Goal: Communication & Community: Answer question/provide support

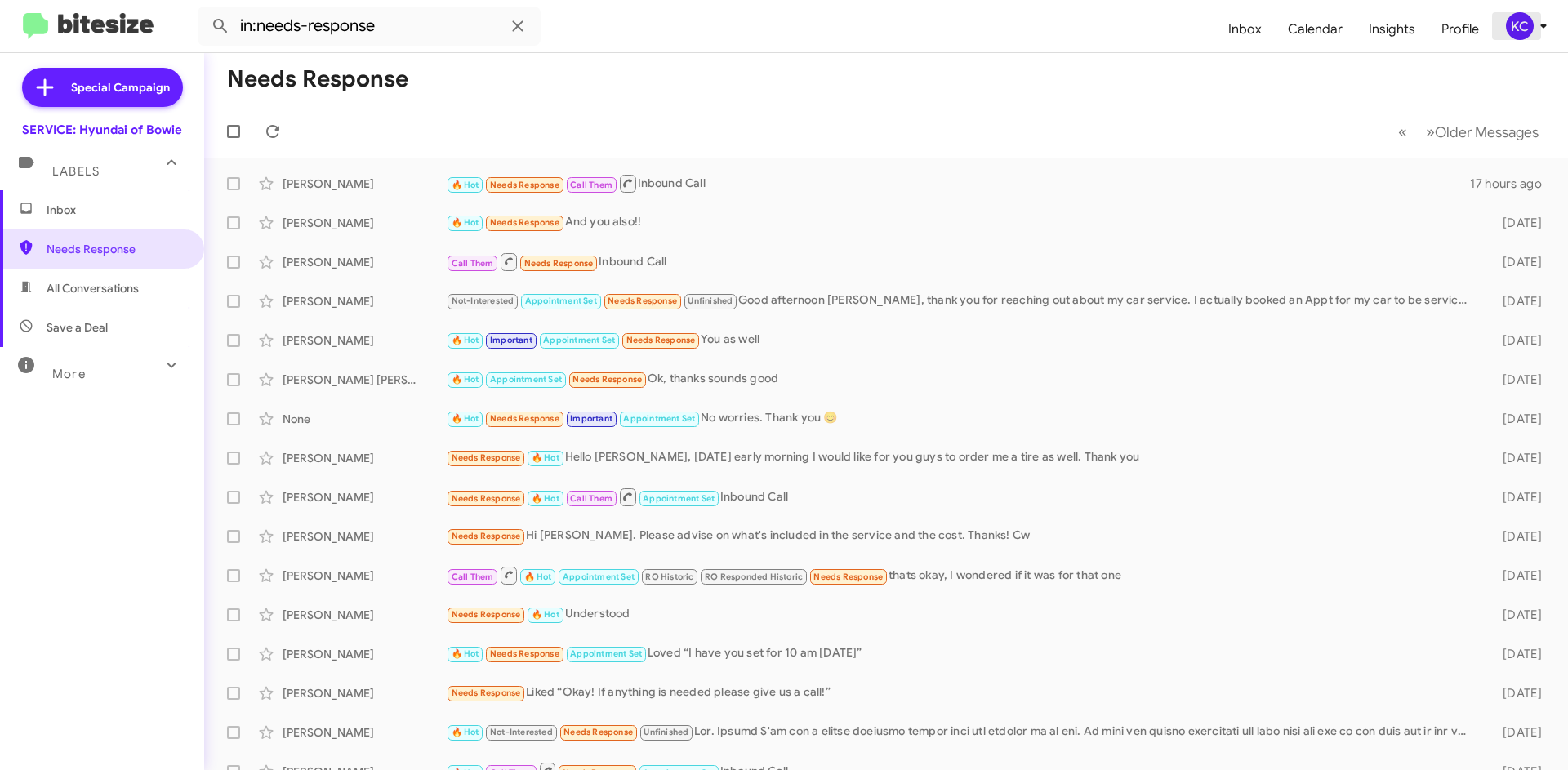
click at [1518, 34] on div "KC" at bounding box center [1519, 26] width 27 height 27
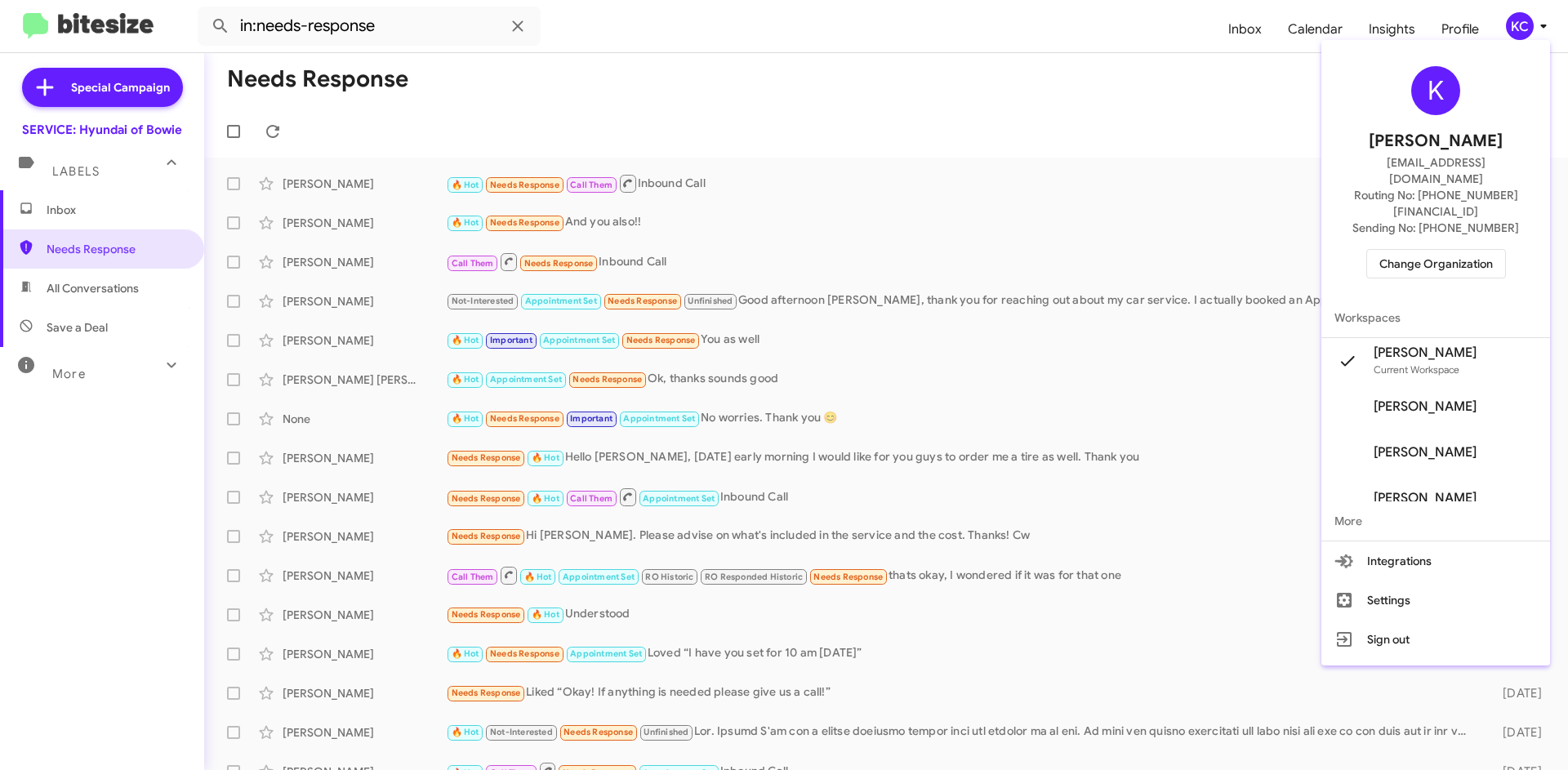
click at [1466, 250] on span "Change Organization" at bounding box center [1436, 264] width 114 height 27
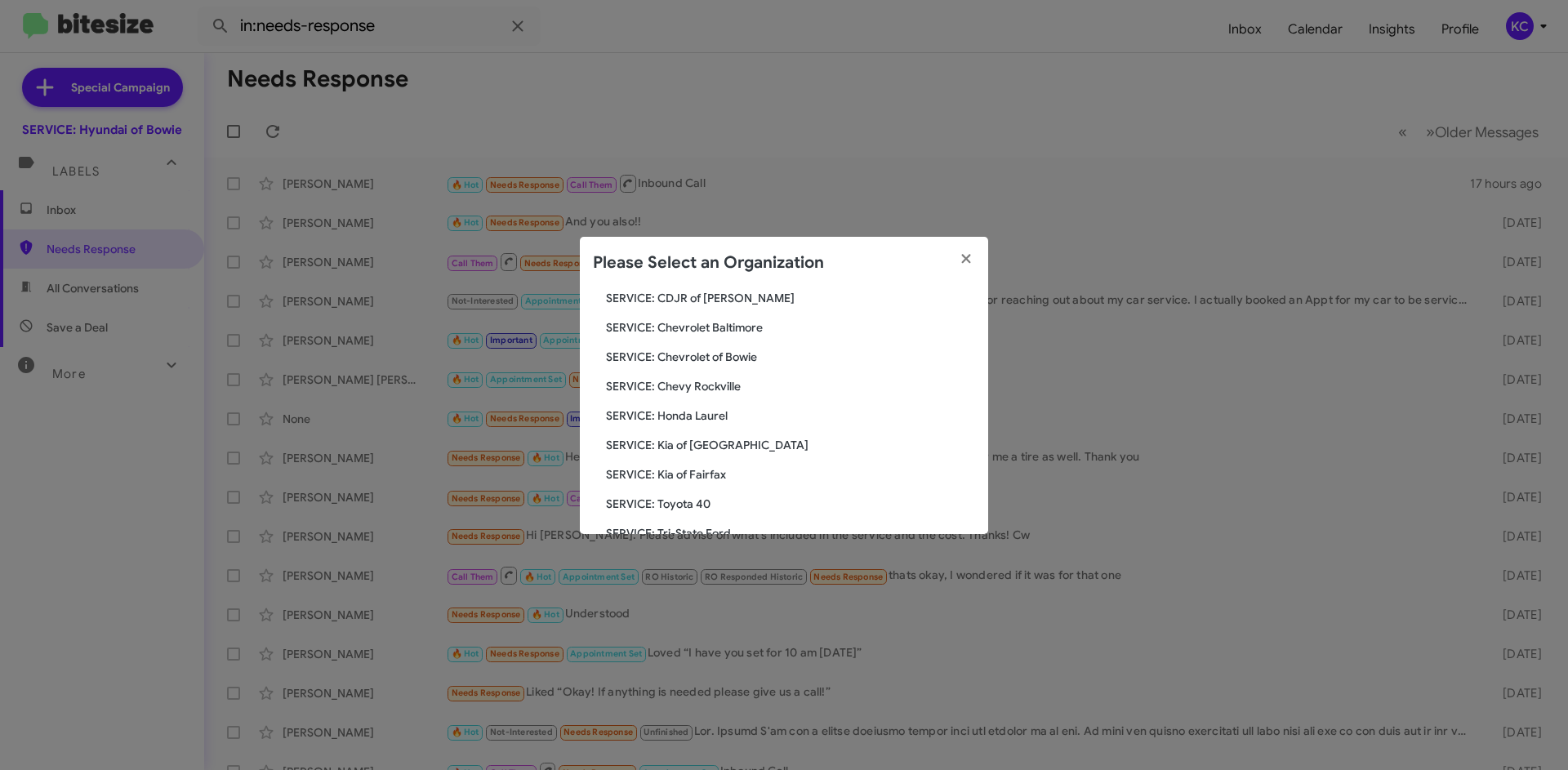
scroll to position [245, 0]
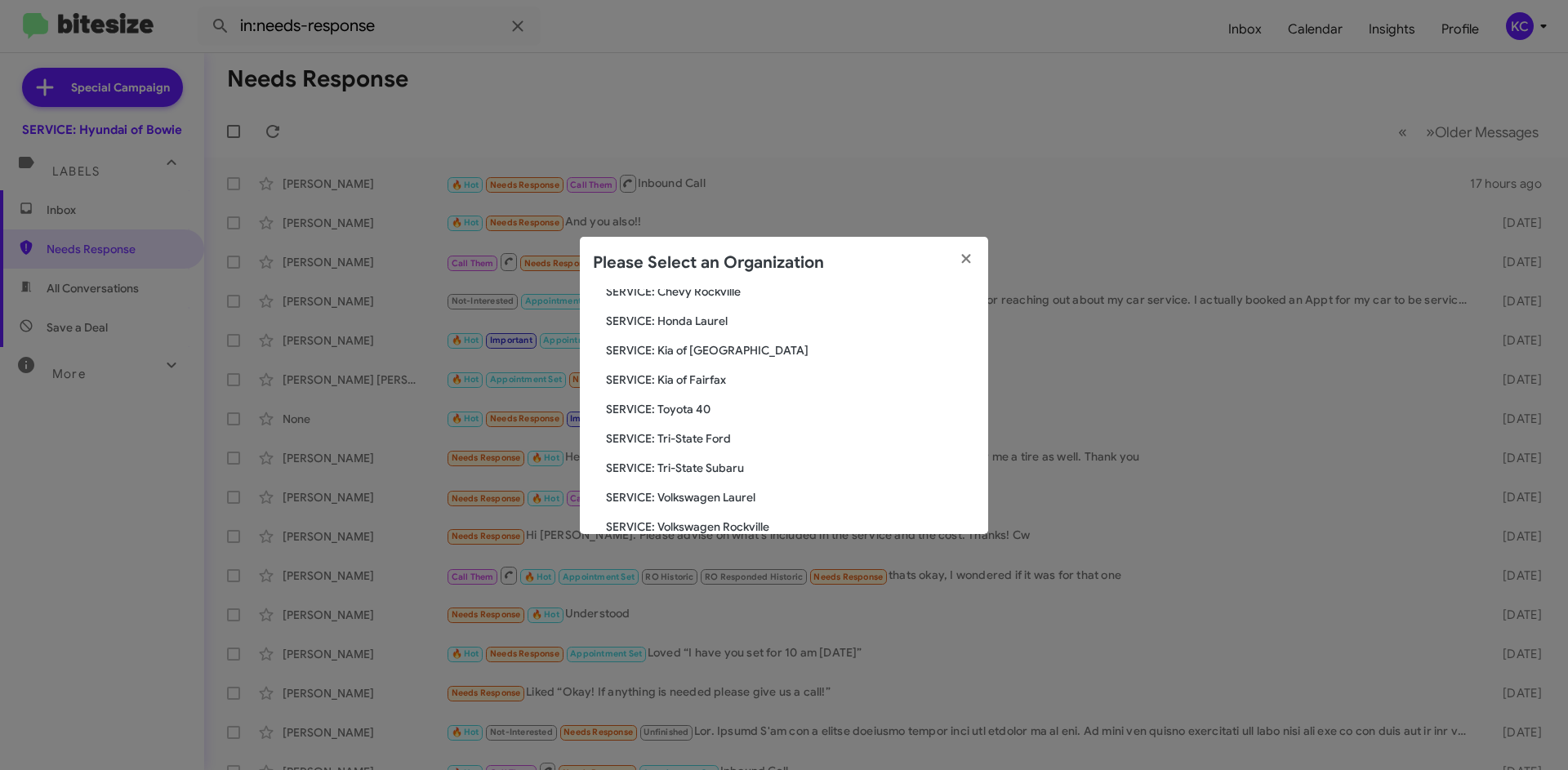
click at [676, 401] on span "SERVICE: Toyota 40" at bounding box center [790, 409] width 370 height 16
click at [678, 414] on span "SERVICE: Toyota 40" at bounding box center [790, 409] width 370 height 16
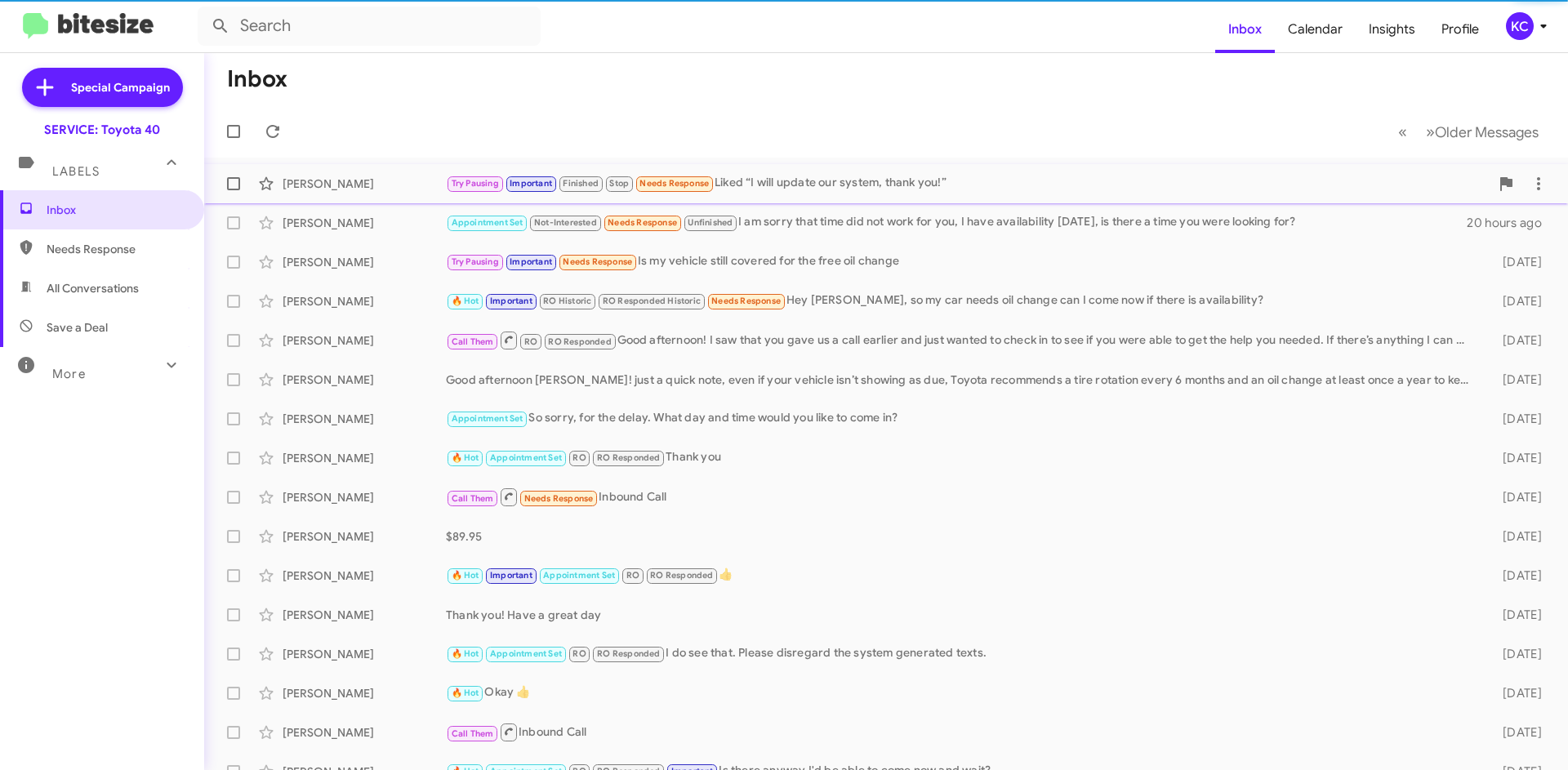
click at [770, 189] on div "Try Pausing Important Finished Stop Needs Response Liked “I will update our sys…" at bounding box center [967, 183] width 1044 height 19
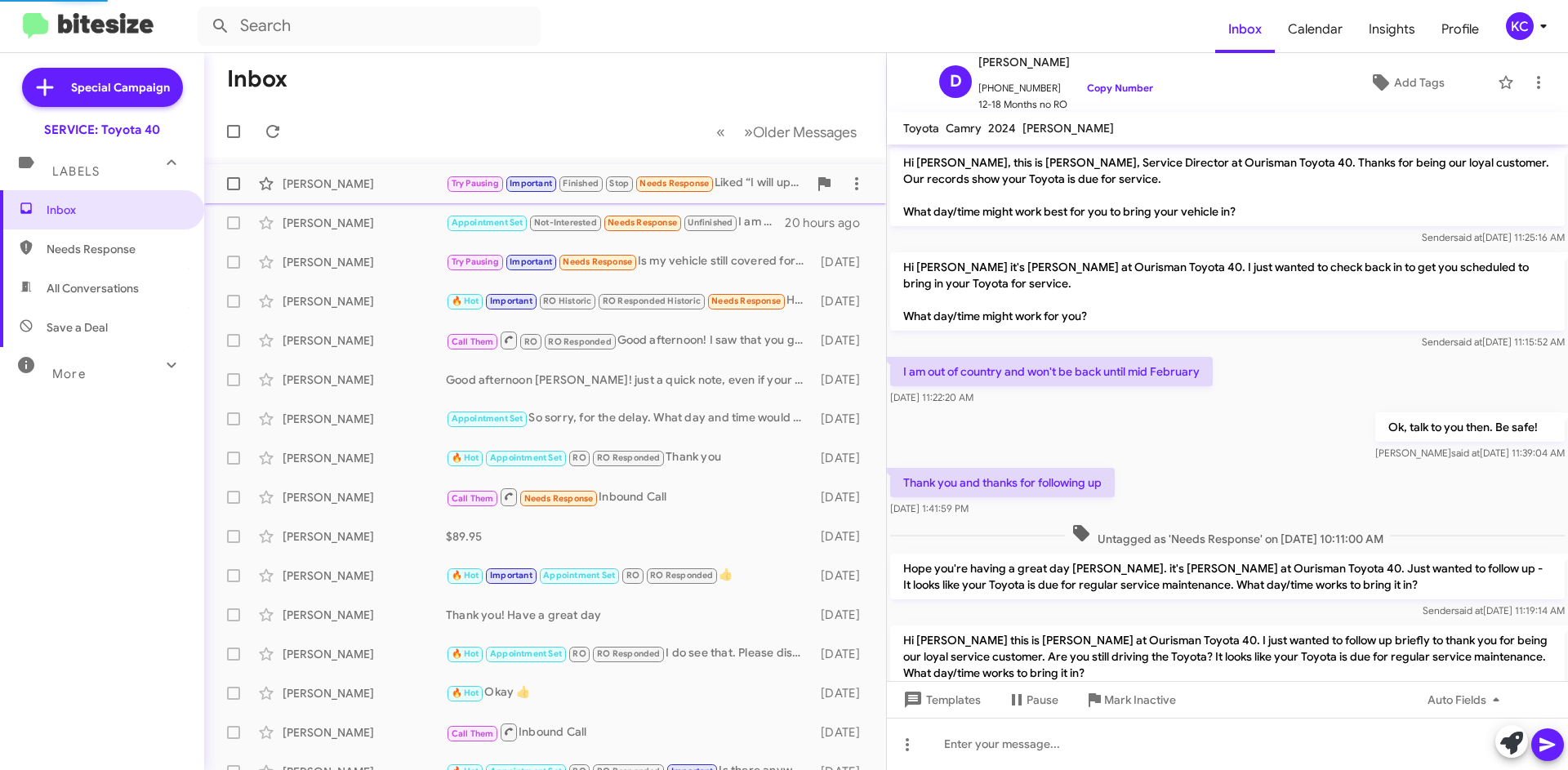
scroll to position [849, 0]
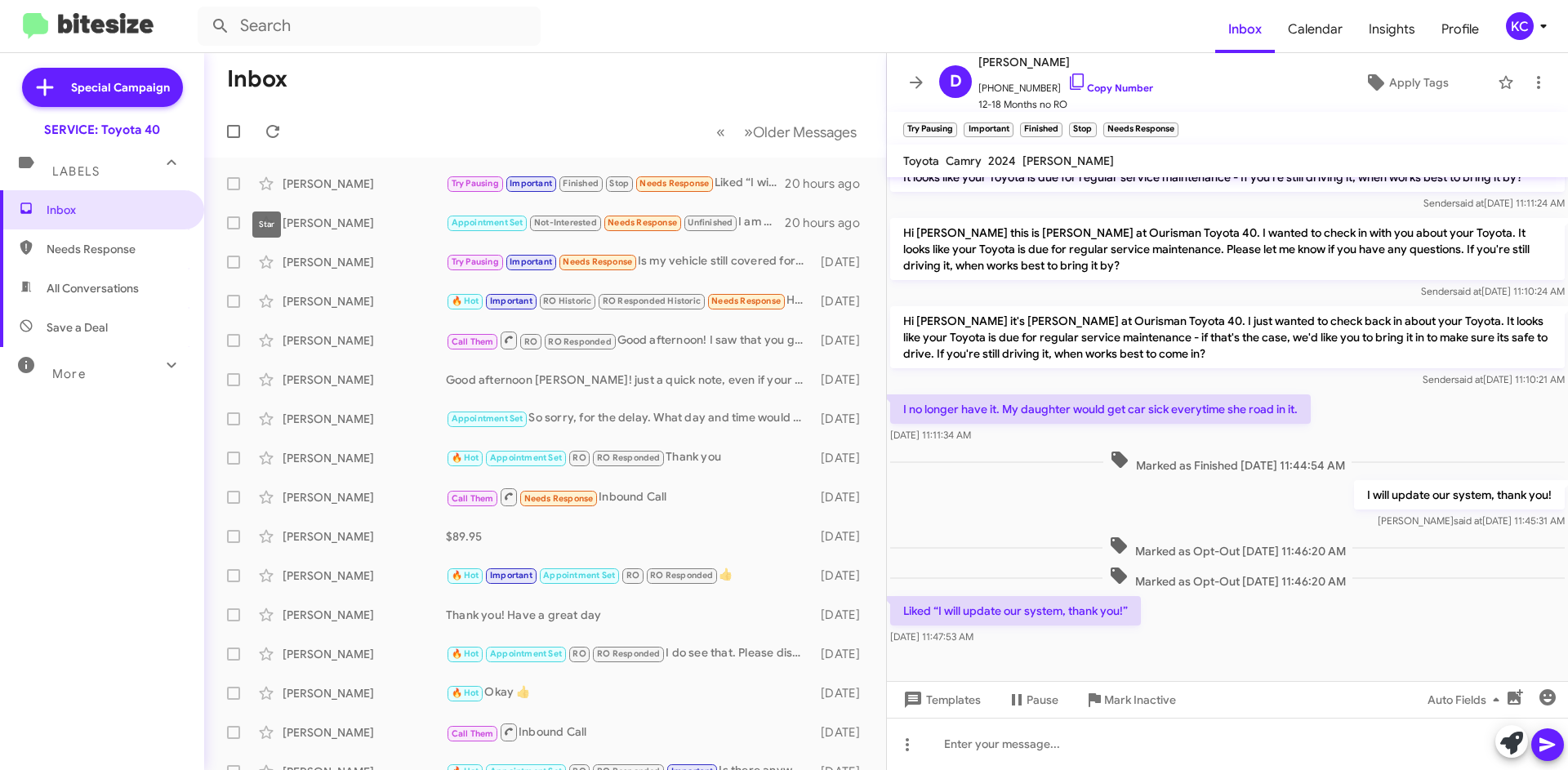
click at [291, 222] on mat-tooltip-component "Star" at bounding box center [267, 224] width 51 height 49
click at [319, 231] on div "[PERSON_NAME] Appointment Set Not-Interested Needs Response Unfinished I am sor…" at bounding box center [545, 223] width 656 height 33
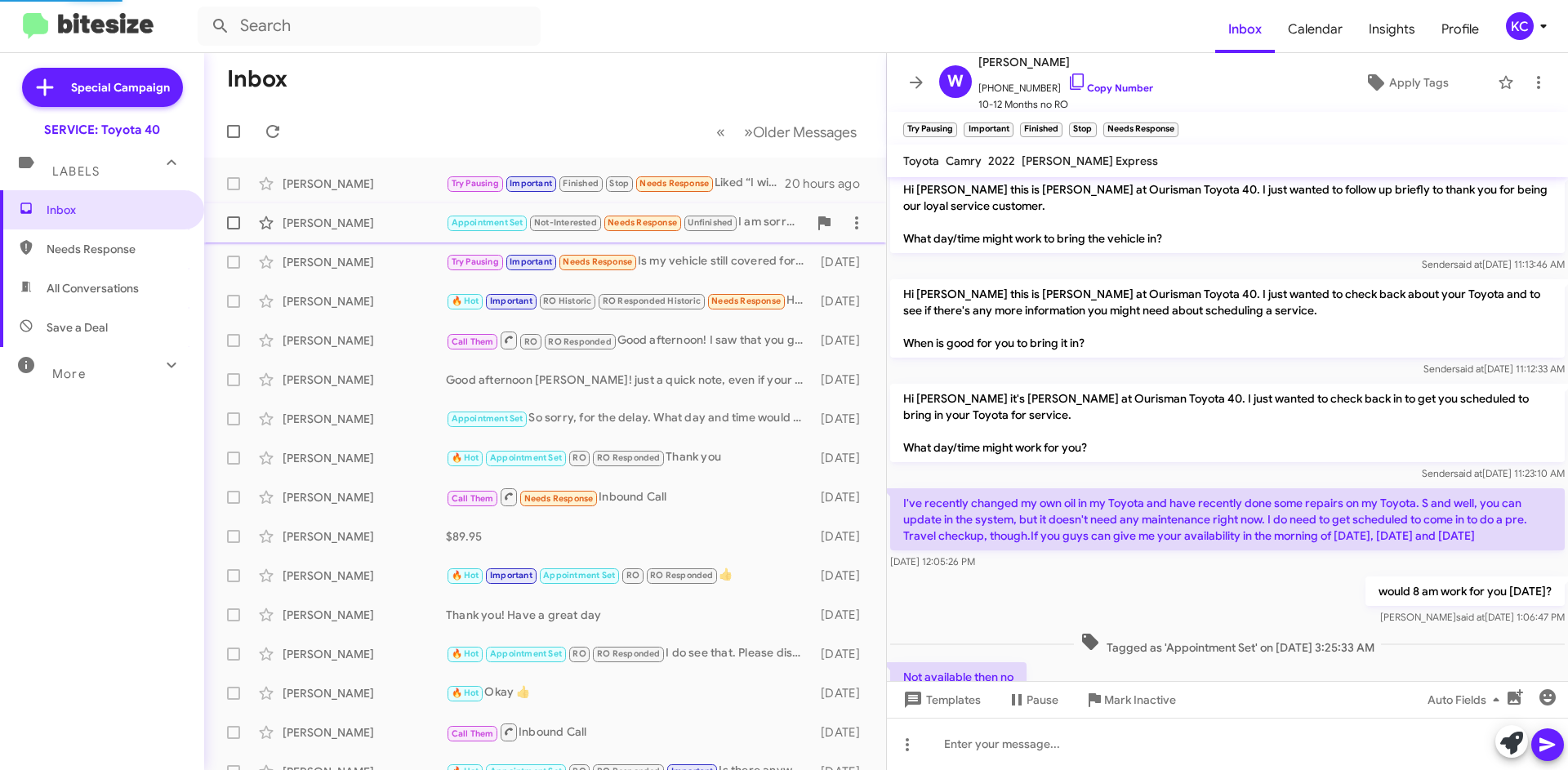
scroll to position [1110, 0]
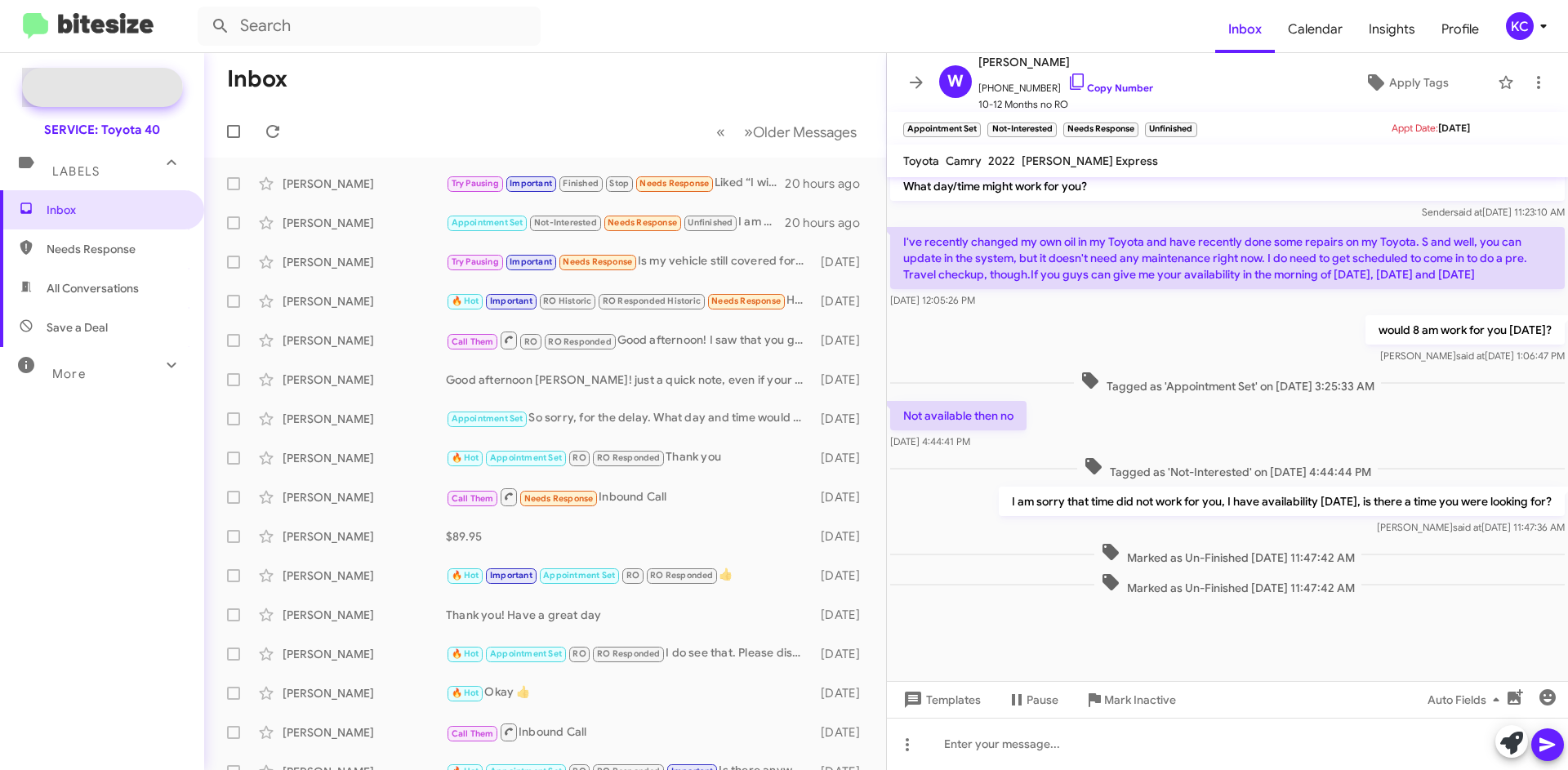
click at [39, 92] on icon at bounding box center [44, 87] width 29 height 29
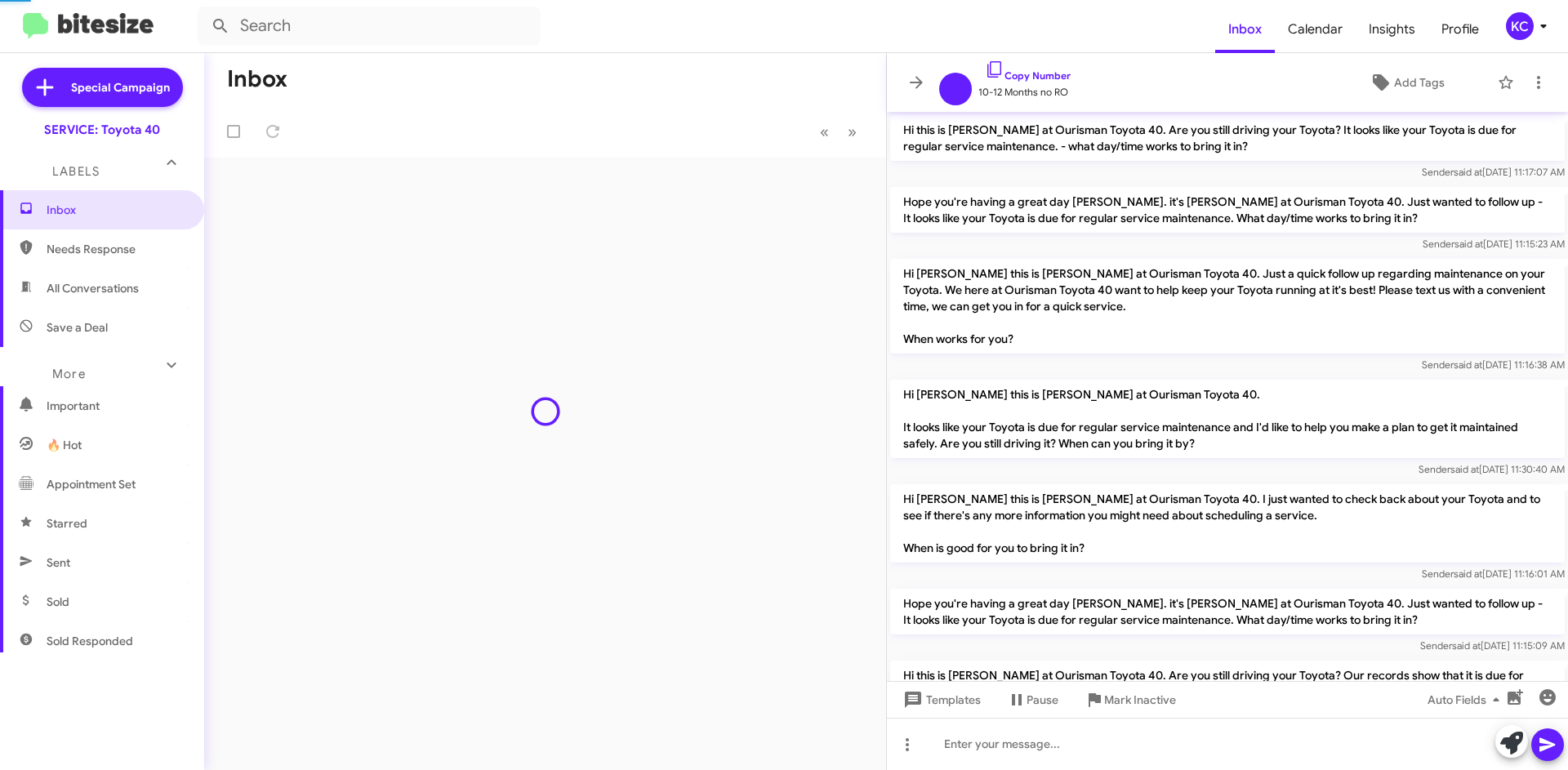
scroll to position [1045, 0]
